Goal: Task Accomplishment & Management: Manage account settings

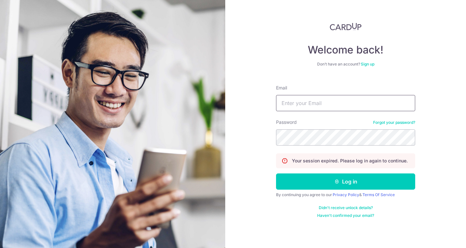
click at [309, 106] on input "Email" at bounding box center [345, 103] width 139 height 16
type input "[EMAIL_ADDRESS][DOMAIN_NAME]"
click at [276, 173] on button "Log in" at bounding box center [345, 181] width 139 height 16
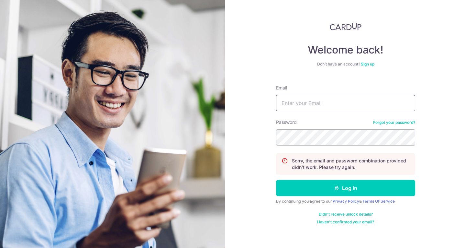
click at [298, 100] on input "Email" at bounding box center [345, 103] width 139 height 16
type input "[EMAIL_ADDRESS][DOMAIN_NAME]"
click at [276, 180] on button "Log in" at bounding box center [345, 188] width 139 height 16
click at [322, 104] on input "Email" at bounding box center [345, 103] width 139 height 16
type input "[EMAIL_ADDRESS][DOMAIN_NAME]"
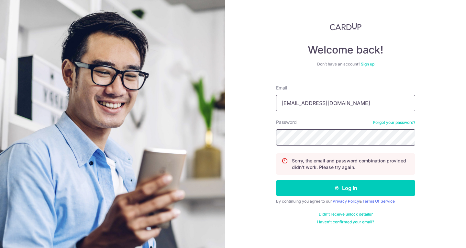
click at [276, 180] on button "Log in" at bounding box center [345, 188] width 139 height 16
click at [400, 121] on link "Forgot your password?" at bounding box center [394, 122] width 42 height 5
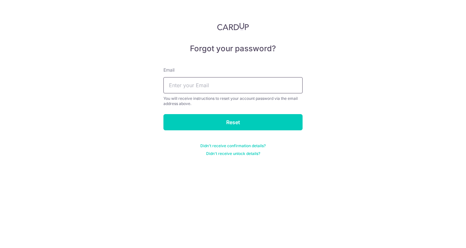
click at [242, 80] on input "text" at bounding box center [232, 85] width 139 height 16
type input "[EMAIL_ADDRESS][DOMAIN_NAME]"
click at [237, 130] on form "Email lisha_mohandas2@Hotmail.com You will receive instructions to reset your a…" at bounding box center [232, 107] width 139 height 97
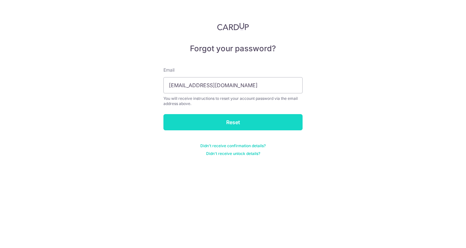
click at [233, 125] on input "Reset" at bounding box center [232, 122] width 139 height 16
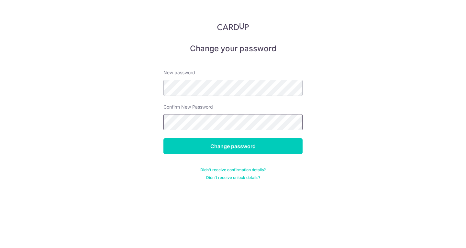
click at [163, 138] on input "Change password" at bounding box center [232, 146] width 139 height 16
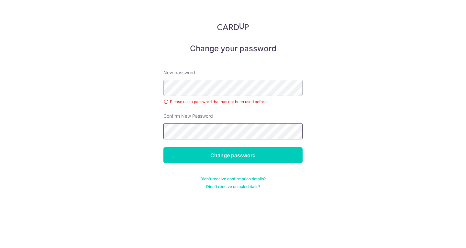
click at [163, 147] on input "Change password" at bounding box center [232, 155] width 139 height 16
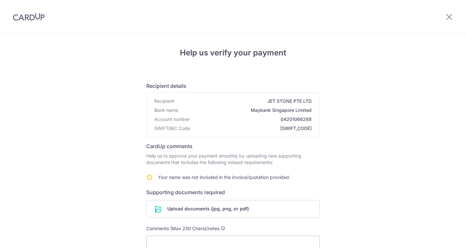
scroll to position [89, 0]
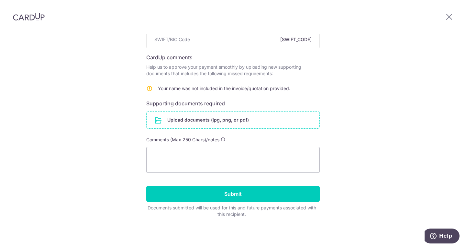
click at [208, 121] on input "file" at bounding box center [233, 119] width 173 height 17
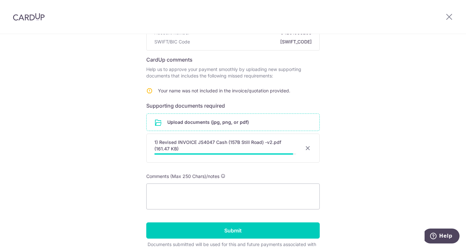
scroll to position [123, 0]
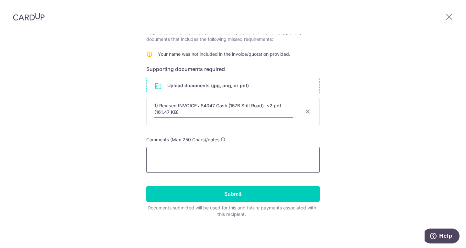
click at [205, 156] on textarea at bounding box center [233, 160] width 174 height 26
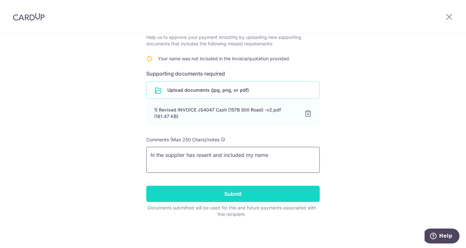
type textarea "hi the supplier has resent and included my name"
click at [240, 195] on input "Submit" at bounding box center [233, 193] width 174 height 16
